Goal: Task Accomplishment & Management: Complete application form

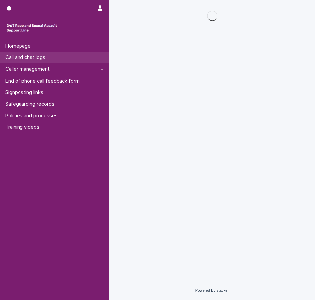
click at [53, 53] on div "Call and chat logs" at bounding box center [54, 58] width 109 height 12
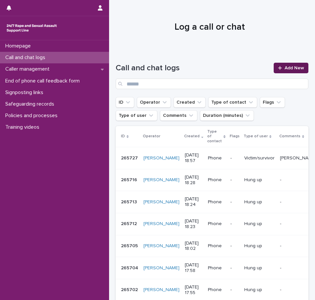
click at [300, 69] on link "Add New" at bounding box center [290, 68] width 35 height 11
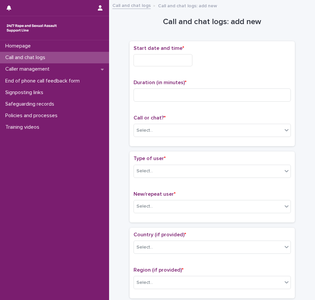
click at [168, 62] on input "text" at bounding box center [162, 60] width 59 height 12
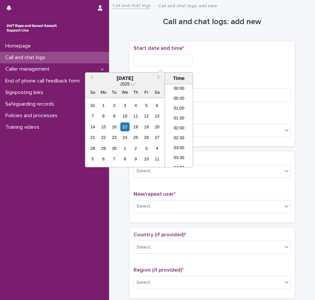
scroll to position [191, 0]
click at [183, 113] on li "11:00" at bounding box center [179, 116] width 28 height 10
click at [171, 54] on input "**********" at bounding box center [162, 60] width 59 height 12
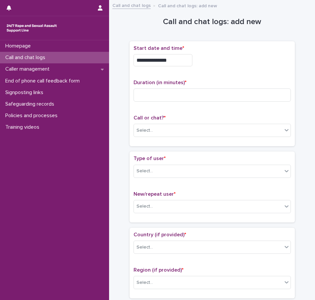
drag, startPoint x: 169, startPoint y: 66, endPoint x: 166, endPoint y: 65, distance: 3.4
click at [166, 65] on div "**********" at bounding box center [211, 58] width 157 height 26
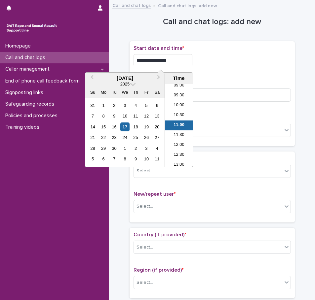
drag, startPoint x: 168, startPoint y: 63, endPoint x: 162, endPoint y: 61, distance: 7.0
click at [162, 61] on input "**********" at bounding box center [162, 60] width 59 height 12
type input "**********"
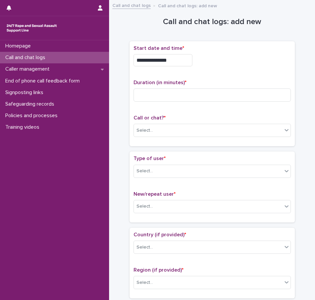
click at [211, 50] on p "Start date and time *" at bounding box center [211, 48] width 157 height 6
click at [201, 87] on div "Duration (in minutes) *" at bounding box center [211, 93] width 157 height 27
click at [201, 88] on input at bounding box center [211, 94] width 157 height 13
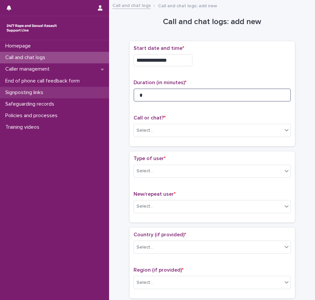
drag, startPoint x: 169, startPoint y: 95, endPoint x: 85, endPoint y: 93, distance: 83.5
type input "*"
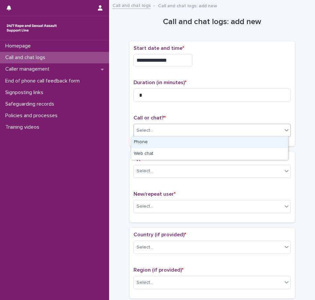
click at [148, 129] on div "Select..." at bounding box center [144, 130] width 17 height 7
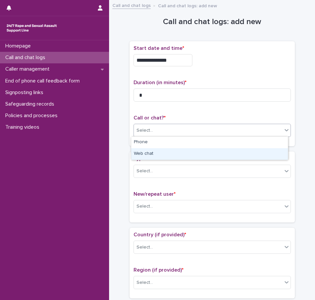
click at [158, 153] on div "Web chat" at bounding box center [209, 154] width 156 height 12
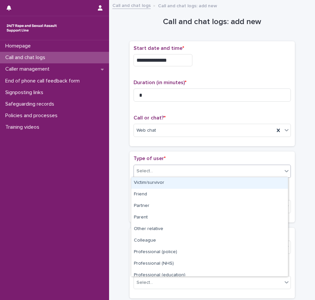
click at [158, 170] on div "Select..." at bounding box center [208, 171] width 148 height 11
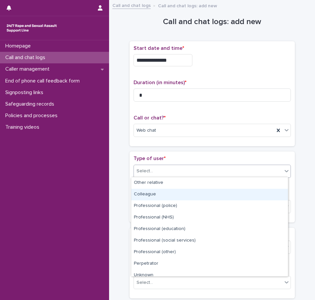
scroll to position [74, 0]
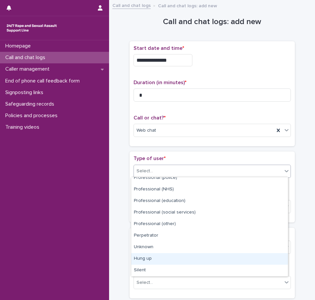
click at [168, 256] on div "Hung up" at bounding box center [209, 259] width 156 height 12
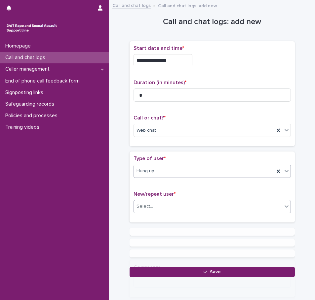
click at [175, 212] on div "Select..." at bounding box center [211, 206] width 157 height 13
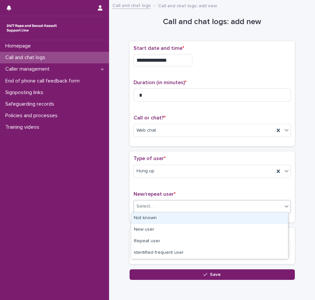
click at [177, 221] on div "Not known" at bounding box center [209, 219] width 156 height 12
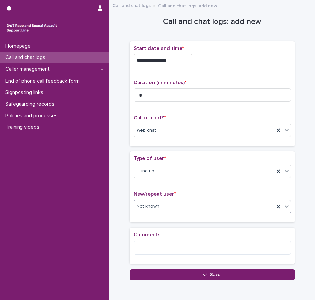
click at [184, 266] on div "Loading... Saving… Comments" at bounding box center [211, 249] width 165 height 42
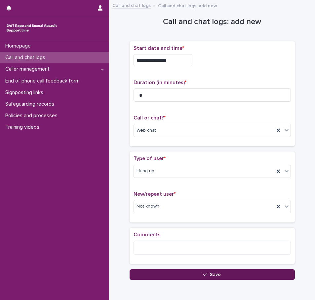
click at [185, 276] on button "Save" at bounding box center [211, 274] width 165 height 11
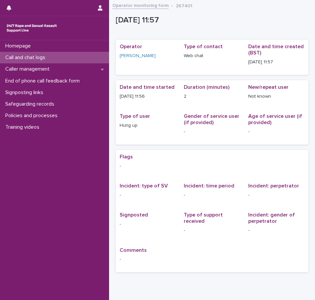
click at [48, 61] on div "Call and chat logs" at bounding box center [54, 58] width 109 height 12
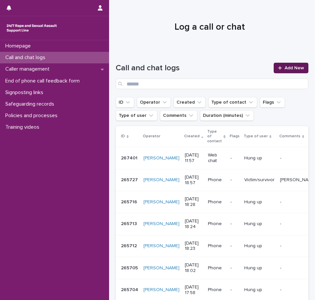
click at [278, 67] on icon at bounding box center [280, 68] width 4 height 5
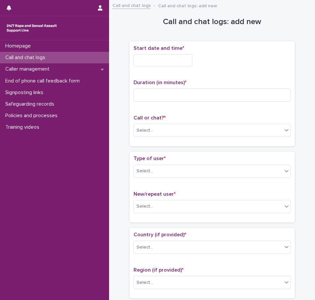
click at [157, 57] on input "text" at bounding box center [162, 60] width 59 height 12
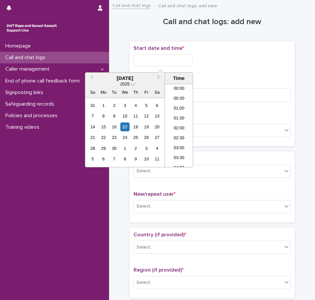
scroll to position [201, 0]
click at [181, 104] on li "11:00" at bounding box center [179, 106] width 28 height 10
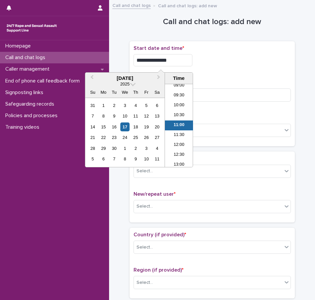
drag, startPoint x: 170, startPoint y: 59, endPoint x: 162, endPoint y: 59, distance: 7.9
click at [162, 59] on input "**********" at bounding box center [162, 60] width 59 height 12
type input "**********"
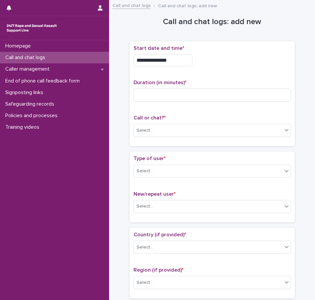
click at [214, 52] on div "**********" at bounding box center [211, 58] width 157 height 26
click at [167, 134] on div "Select..." at bounding box center [208, 130] width 148 height 11
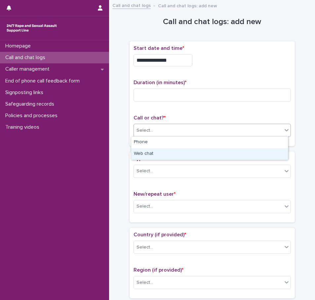
click at [161, 153] on div "Web chat" at bounding box center [209, 154] width 156 height 12
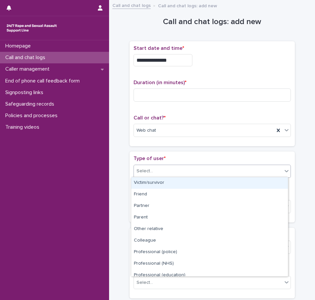
click at [159, 172] on div "Select..." at bounding box center [208, 171] width 148 height 11
click at [158, 188] on div "Victim/survivor" at bounding box center [209, 183] width 156 height 12
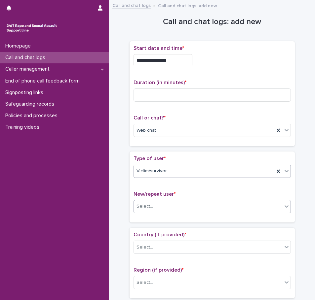
click at [157, 205] on div "Select..." at bounding box center [208, 206] width 148 height 11
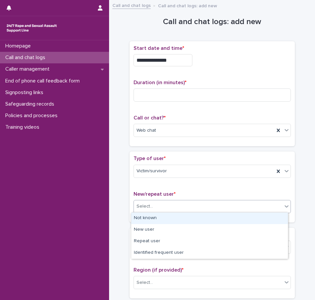
click at [158, 217] on div "Not known" at bounding box center [209, 219] width 156 height 12
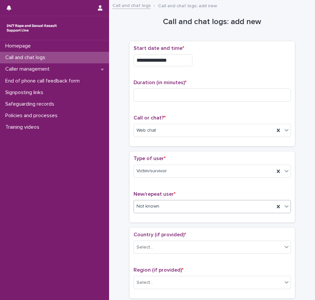
scroll to position [66, 0]
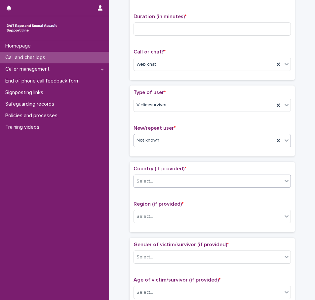
click at [153, 187] on div "Select..." at bounding box center [211, 181] width 157 height 13
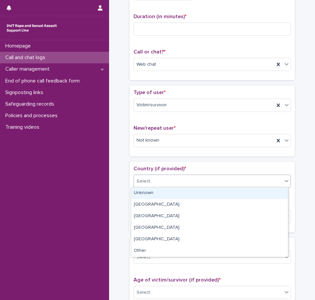
click at [153, 193] on div "Unknown" at bounding box center [209, 194] width 156 height 12
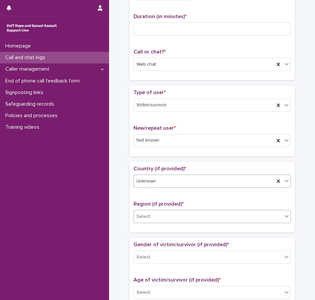
click at [155, 222] on div "Select..." at bounding box center [211, 216] width 157 height 13
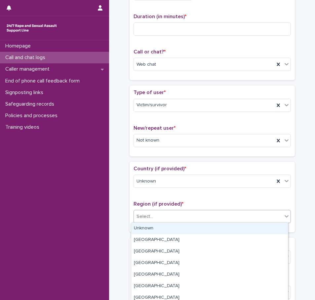
click at [157, 230] on div "Unknown" at bounding box center [209, 229] width 156 height 12
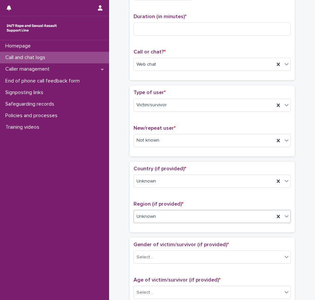
scroll to position [99, 0]
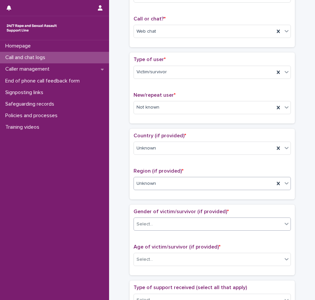
click at [161, 220] on div "Select..." at bounding box center [208, 224] width 148 height 11
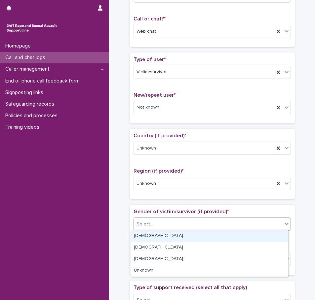
click at [161, 238] on div "[DEMOGRAPHIC_DATA]" at bounding box center [209, 236] width 156 height 12
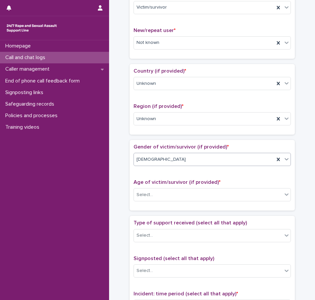
scroll to position [165, 0]
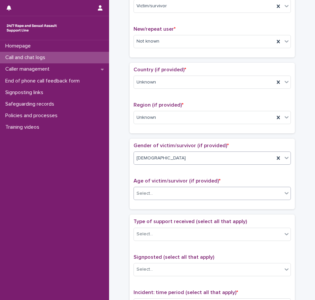
click at [154, 193] on input "text" at bounding box center [154, 193] width 1 height 6
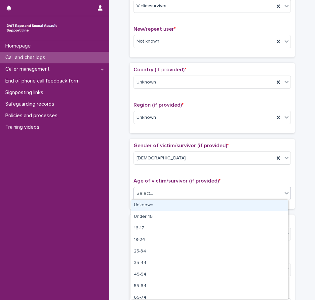
click at [150, 202] on div "Unknown" at bounding box center [209, 206] width 156 height 12
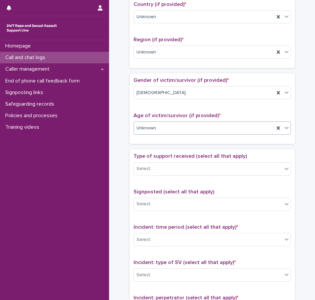
scroll to position [231, 0]
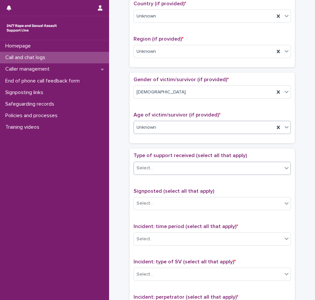
click at [154, 174] on div "Select..." at bounding box center [211, 168] width 157 height 13
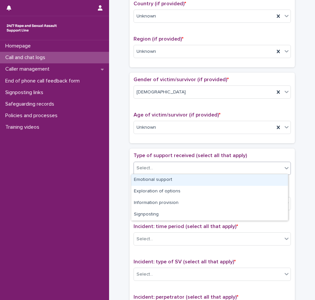
click at [156, 181] on div "Emotional support" at bounding box center [209, 180] width 156 height 12
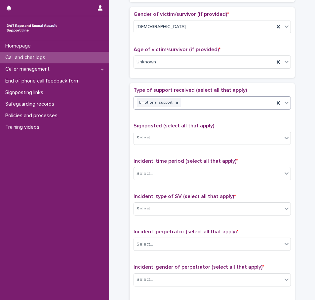
scroll to position [297, 0]
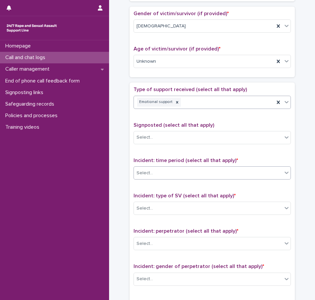
click at [156, 175] on div "Select..." at bounding box center [208, 173] width 148 height 11
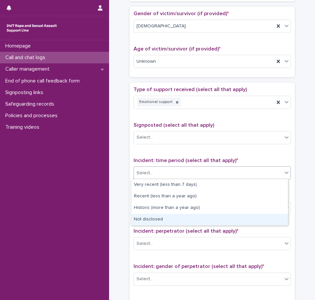
click at [159, 223] on div "Not disclosed" at bounding box center [209, 220] width 156 height 12
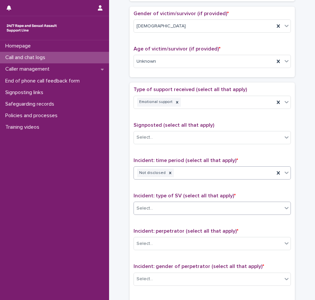
click at [159, 208] on div "Select..." at bounding box center [208, 208] width 148 height 11
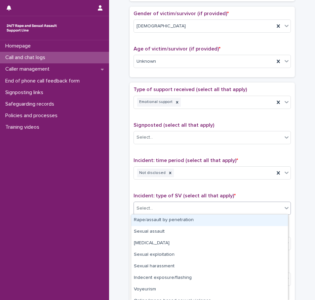
click at [168, 221] on div "Rape/assault by penetration" at bounding box center [209, 221] width 156 height 12
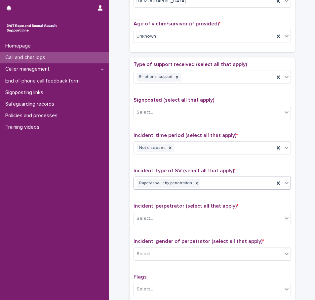
scroll to position [363, 0]
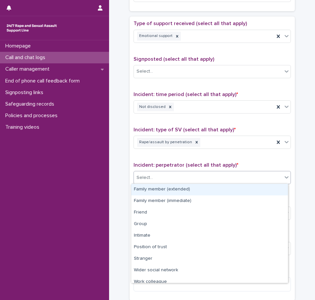
click at [162, 177] on div "Select..." at bounding box center [208, 177] width 148 height 11
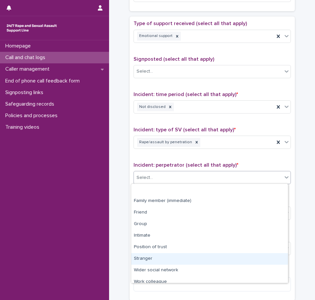
scroll to position [28, 0]
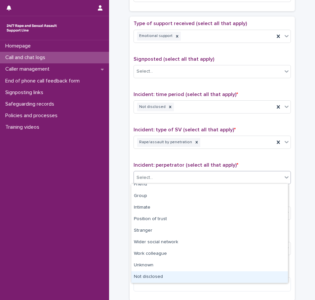
click at [161, 274] on div "Not disclosed" at bounding box center [209, 277] width 156 height 12
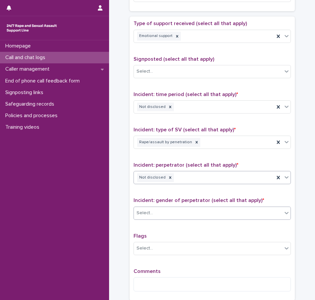
click at [162, 212] on div "Select..." at bounding box center [208, 213] width 148 height 11
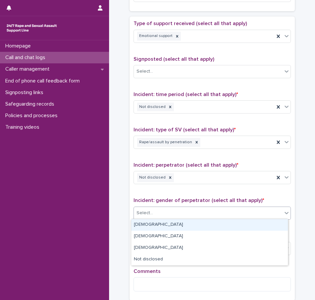
click at [154, 223] on div "[DEMOGRAPHIC_DATA]" at bounding box center [209, 225] width 156 height 12
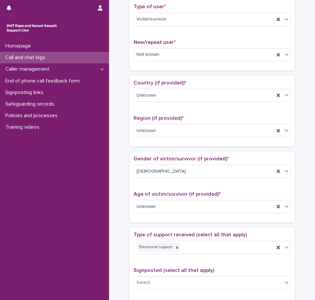
scroll to position [0, 0]
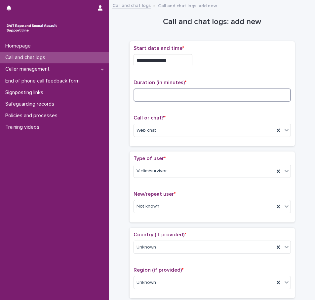
click at [168, 90] on input at bounding box center [211, 94] width 157 height 13
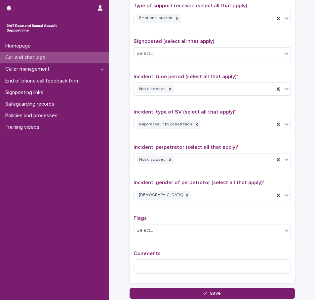
scroll to position [430, 0]
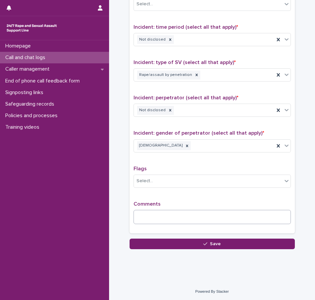
type input "**"
click at [183, 213] on textarea at bounding box center [211, 217] width 157 height 14
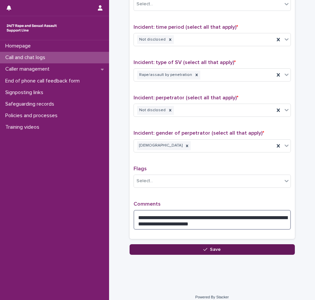
type textarea "**********"
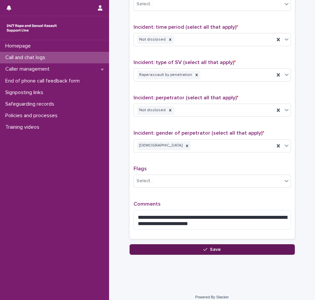
click at [257, 245] on button "Save" at bounding box center [211, 249] width 165 height 11
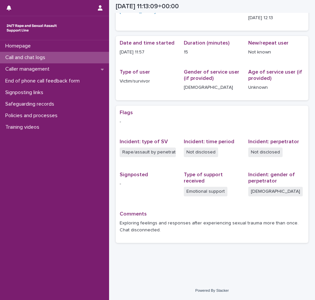
scroll to position [44, 0]
click at [86, 58] on div "Call and chat logs" at bounding box center [54, 58] width 109 height 12
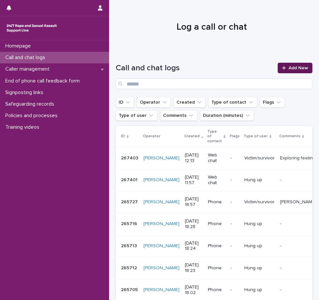
click at [299, 71] on link "Add New" at bounding box center [294, 68] width 35 height 11
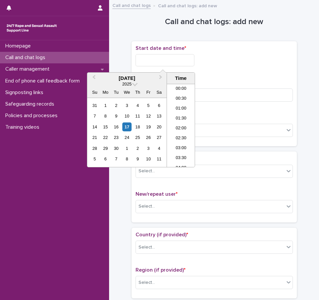
click at [171, 54] on input "text" at bounding box center [164, 60] width 59 height 12
drag, startPoint x: 179, startPoint y: 117, endPoint x: 168, endPoint y: 93, distance: 26.6
click at [179, 117] on li "12:00" at bounding box center [181, 116] width 28 height 10
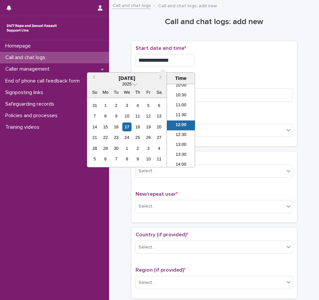
drag, startPoint x: 172, startPoint y: 60, endPoint x: 165, endPoint y: 60, distance: 7.6
click at [165, 60] on input "**********" at bounding box center [164, 60] width 59 height 12
type input "**********"
click at [217, 60] on div "**********" at bounding box center [213, 60] width 157 height 12
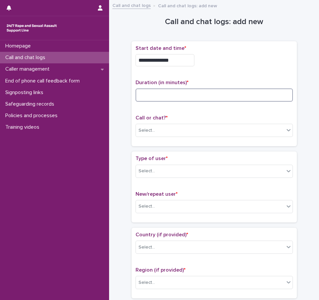
click at [175, 98] on input at bounding box center [213, 94] width 157 height 13
type input "**"
click at [150, 127] on div "Select..." at bounding box center [146, 130] width 17 height 7
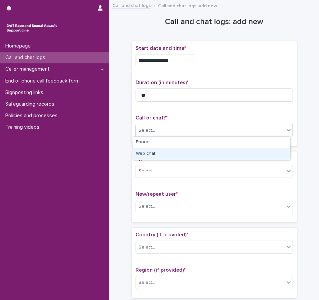
click at [161, 152] on div "Web chat" at bounding box center [211, 154] width 156 height 12
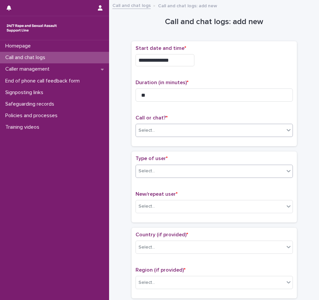
click at [164, 170] on div "Select..." at bounding box center [210, 171] width 148 height 11
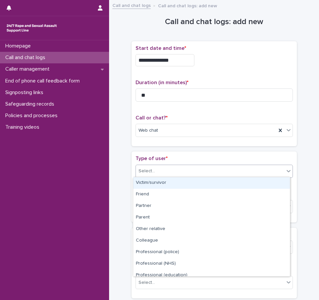
click at [162, 184] on div "Victim/survivor" at bounding box center [211, 183] width 156 height 12
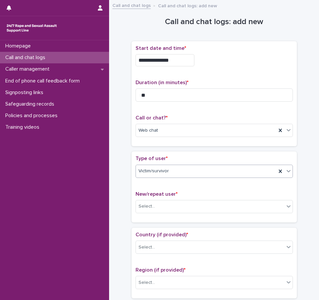
scroll to position [66, 0]
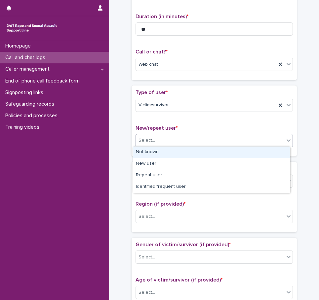
click at [167, 141] on div "Select..." at bounding box center [210, 140] width 148 height 11
click at [164, 151] on div "Not known" at bounding box center [211, 153] width 156 height 12
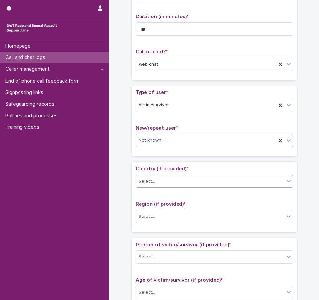
click at [162, 180] on div "Select..." at bounding box center [210, 181] width 148 height 11
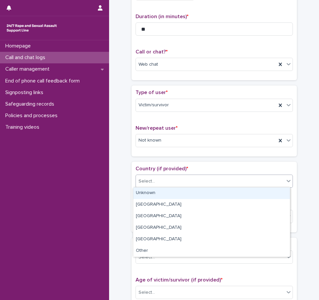
click at [159, 191] on div "Unknown" at bounding box center [211, 194] width 156 height 12
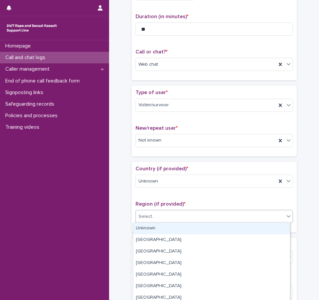
click at [181, 210] on div "Select..." at bounding box center [213, 216] width 157 height 13
click at [158, 226] on div "Unknown" at bounding box center [211, 229] width 156 height 12
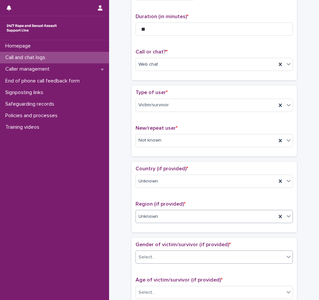
click at [156, 253] on div "Select..." at bounding box center [210, 257] width 148 height 11
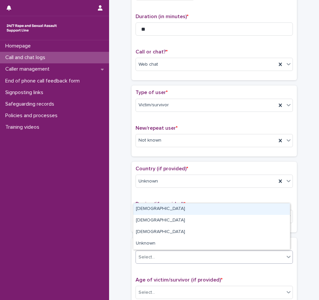
click at [165, 210] on div "[DEMOGRAPHIC_DATA]" at bounding box center [211, 209] width 156 height 12
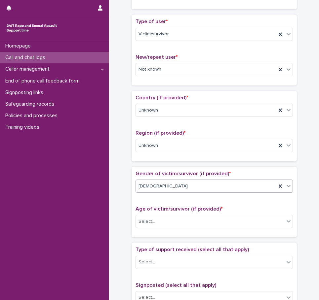
scroll to position [165, 0]
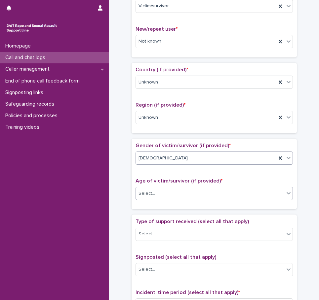
click at [163, 192] on div "Select..." at bounding box center [210, 193] width 148 height 11
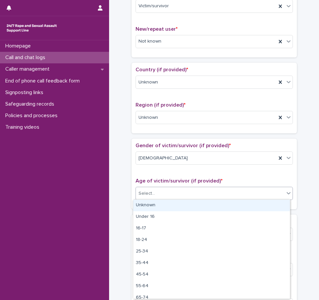
click at [163, 204] on div "Unknown" at bounding box center [211, 206] width 156 height 12
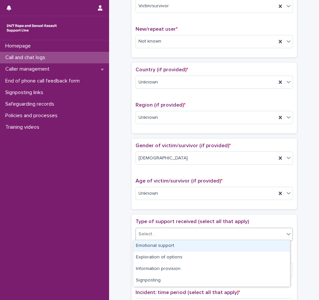
click at [163, 232] on div "Select..." at bounding box center [210, 234] width 148 height 11
click at [163, 242] on div "Emotional support" at bounding box center [211, 246] width 156 height 12
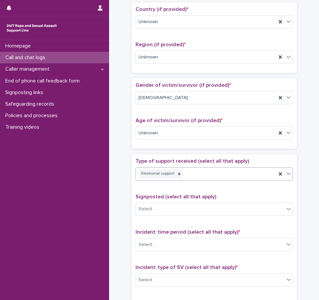
scroll to position [231, 0]
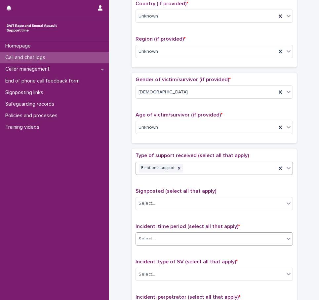
click at [159, 242] on div "Select..." at bounding box center [210, 239] width 148 height 11
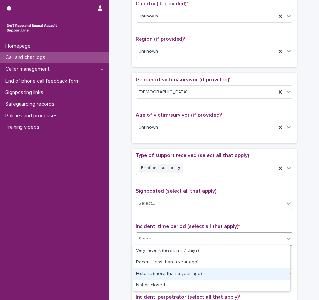
click at [172, 276] on div "Historic (more than a year ago)" at bounding box center [211, 274] width 156 height 12
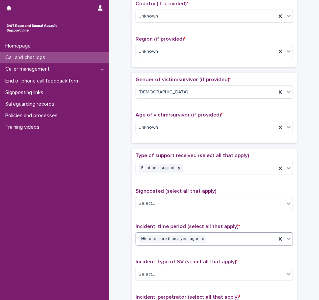
scroll to position [330, 0]
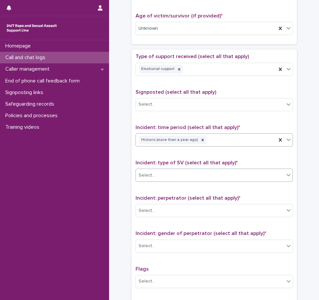
click at [155, 174] on div "Select..." at bounding box center [210, 175] width 148 height 11
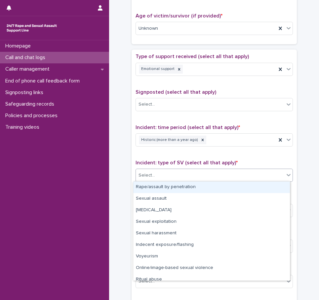
drag, startPoint x: 169, startPoint y: 195, endPoint x: 169, endPoint y: 188, distance: 6.6
click at [169, 188] on div "Rape/assault by penetration" at bounding box center [211, 188] width 156 height 12
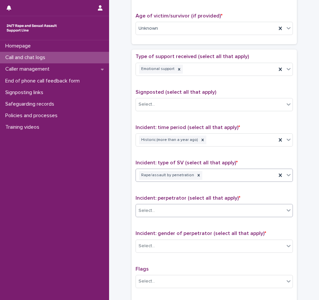
click at [158, 210] on div "Select..." at bounding box center [210, 210] width 148 height 11
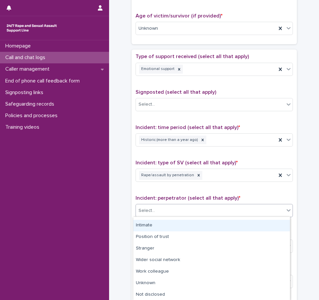
scroll to position [44, 0]
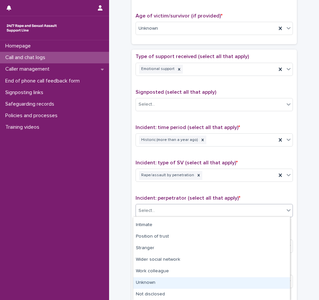
click at [155, 278] on div "Unknown" at bounding box center [211, 283] width 156 height 12
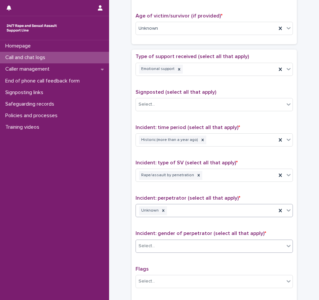
click at [164, 247] on div "Select..." at bounding box center [210, 246] width 148 height 11
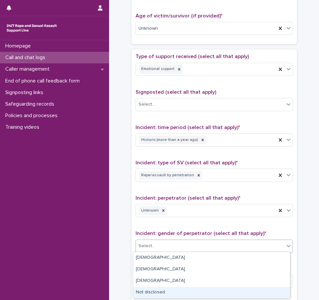
click at [153, 289] on div "Not disclosed" at bounding box center [211, 293] width 156 height 12
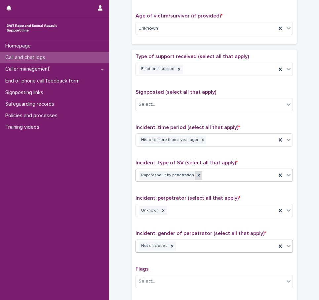
click at [195, 173] on div at bounding box center [198, 175] width 7 height 9
click at [204, 172] on div "Rape/assault by penetration" at bounding box center [206, 176] width 140 height 12
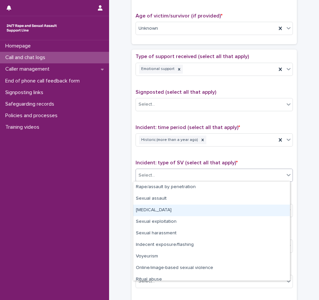
scroll to position [17, 0]
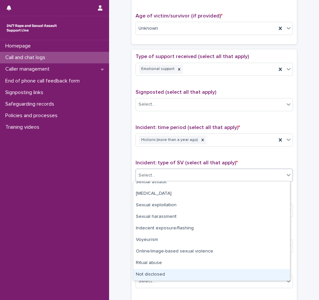
click at [162, 272] on div "Not disclosed" at bounding box center [211, 275] width 156 height 12
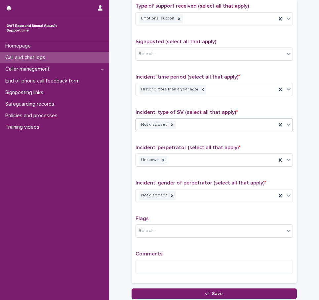
scroll to position [396, 0]
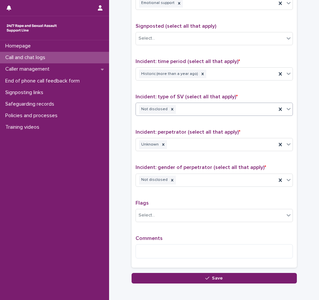
click at [157, 240] on span "Comments" at bounding box center [148, 238] width 27 height 5
click at [168, 256] on textarea at bounding box center [213, 251] width 157 height 14
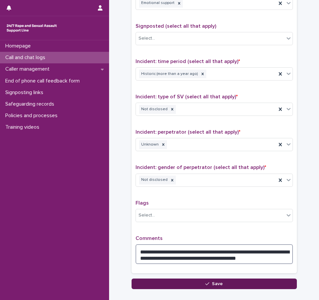
type textarea "**********"
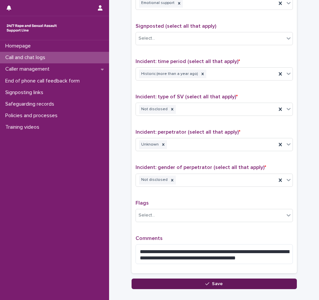
click at [226, 279] on button "Save" at bounding box center [213, 284] width 165 height 11
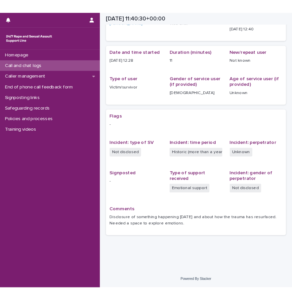
scroll to position [44, 0]
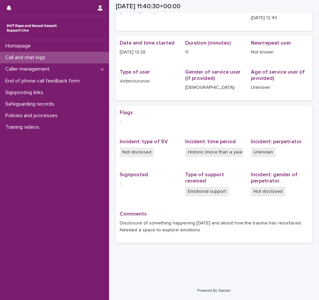
click at [213, 225] on p "Disclosure of something happening [DATE] and about how the trauma has resurface…" at bounding box center [214, 227] width 189 height 14
click at [167, 234] on p "Disclosure of something happening [DATE] and about how the trauma has resurface…" at bounding box center [214, 227] width 189 height 14
click at [60, 15] on div at bounding box center [49, 8] width 85 height 16
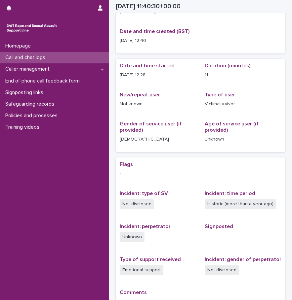
scroll to position [77, 0]
